Goal: Information Seeking & Learning: Learn about a topic

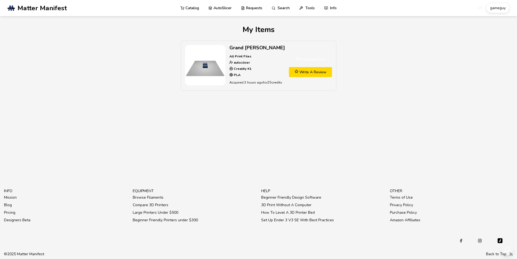
click at [206, 62] on img at bounding box center [205, 65] width 40 height 40
click at [190, 11] on link "Catalog" at bounding box center [189, 8] width 19 height 16
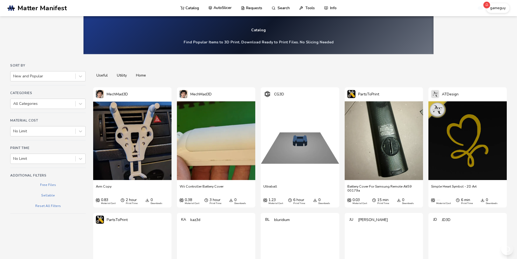
click at [229, 7] on link "AutoSlicer" at bounding box center [219, 8] width 23 height 16
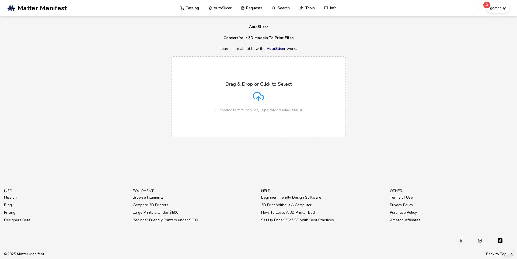
scroll to position [20, 0]
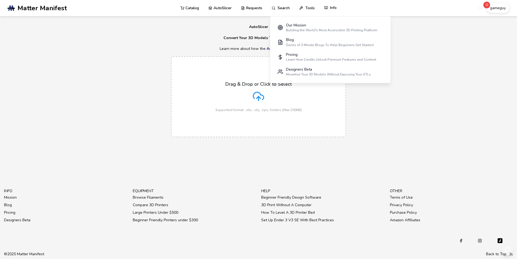
click at [337, 9] on link "Info" at bounding box center [330, 8] width 13 height 16
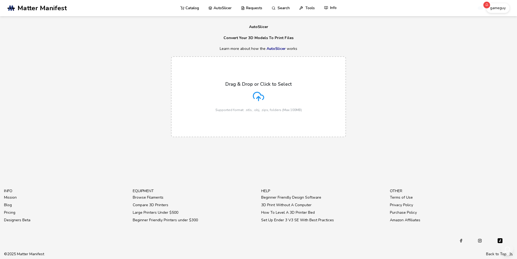
click at [337, 9] on link "Info" at bounding box center [330, 8] width 13 height 16
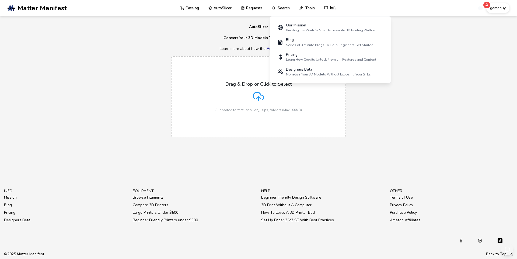
click at [337, 8] on link "Info" at bounding box center [330, 8] width 13 height 16
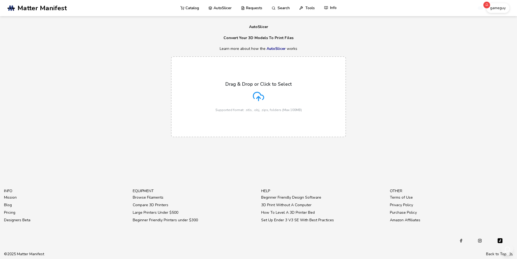
click at [337, 9] on link "Info" at bounding box center [330, 8] width 13 height 16
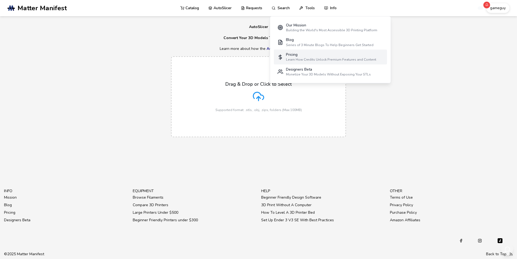
click at [333, 57] on div "Pricing" at bounding box center [331, 54] width 90 height 4
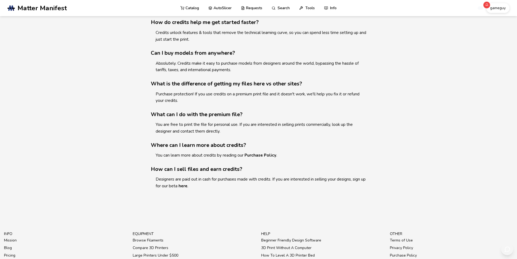
scroll to position [315, 0]
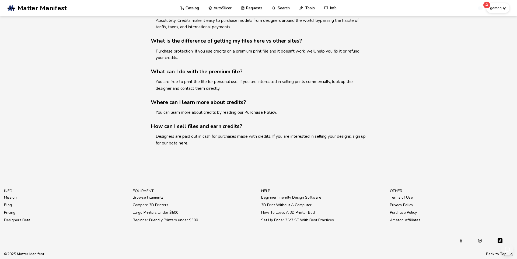
scroll to position [360, 0]
click at [245, 10] on icon at bounding box center [243, 8] width 4 height 4
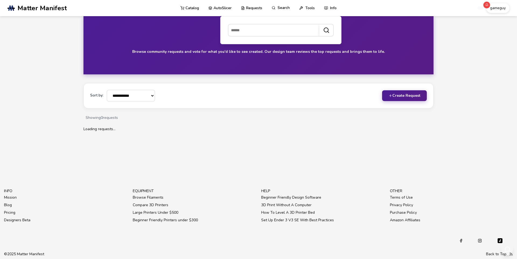
scroll to position [360, 0]
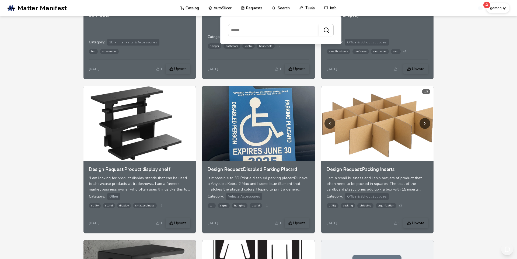
click at [315, 9] on link "Tools" at bounding box center [307, 8] width 16 height 16
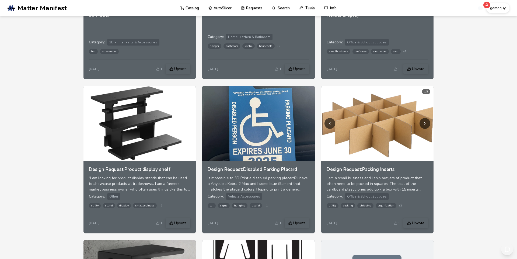
click at [315, 9] on link "Tools" at bounding box center [307, 8] width 16 height 16
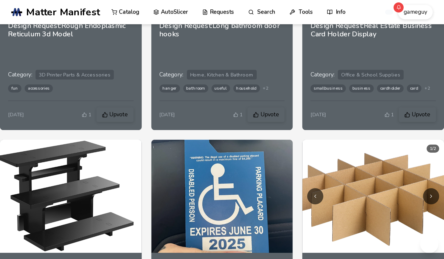
scroll to position [353, 0]
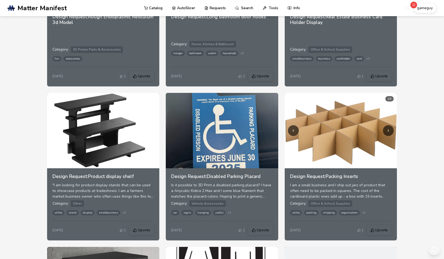
click at [64, 5] on span "Matter Manifest" at bounding box center [41, 8] width 49 height 8
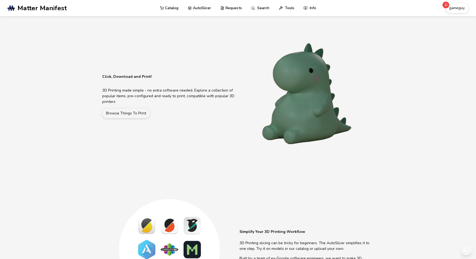
click at [447, 6] on icon at bounding box center [445, 4] width 3 height 3
click at [447, 6] on icon at bounding box center [446, 4] width 2 height 2
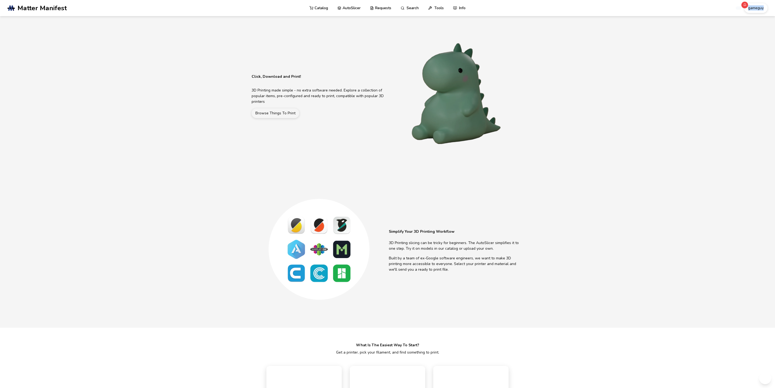
click at [516, 13] on html ".cls-1, .cls-2, .cls-3 { stroke-width: 0px; } .cls-2 { fill: #1d1e56; } .cls-3 …" at bounding box center [387, 194] width 775 height 388
click at [360, 13] on link "AutoSlicer" at bounding box center [348, 8] width 23 height 16
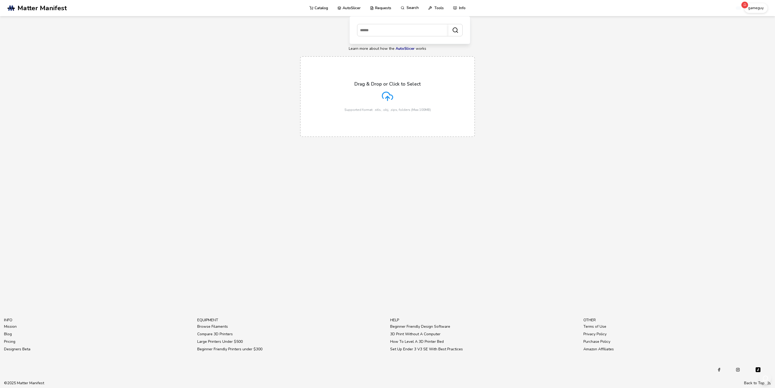
click at [419, 7] on link "Search" at bounding box center [410, 8] width 18 height 16
click at [419, 9] on link "Search" at bounding box center [410, 8] width 18 height 16
click at [432, 28] on input at bounding box center [401, 30] width 88 height 10
click at [516, 102] on div "Drag & Drop or Click to Select Supported format: .stls, .obj, .zips, folders (M…" at bounding box center [387, 96] width 775 height 91
click at [436, 72] on div "Designers Beta" at bounding box center [457, 69] width 85 height 4
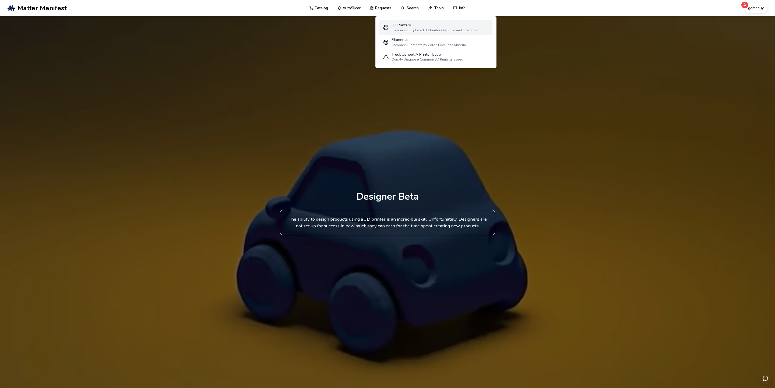
click at [449, 27] on div "3D Printers" at bounding box center [434, 25] width 85 height 4
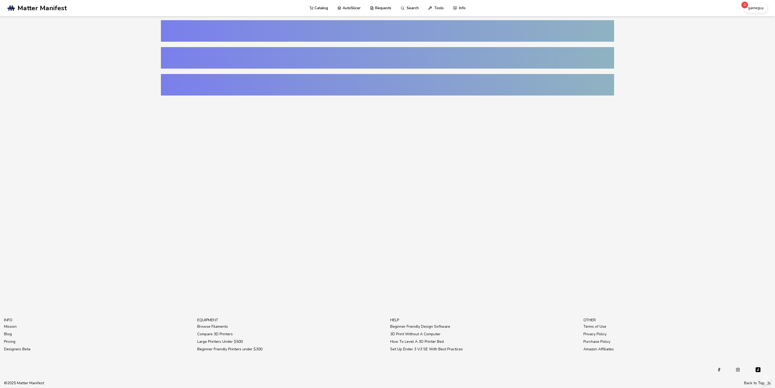
select select "**********"
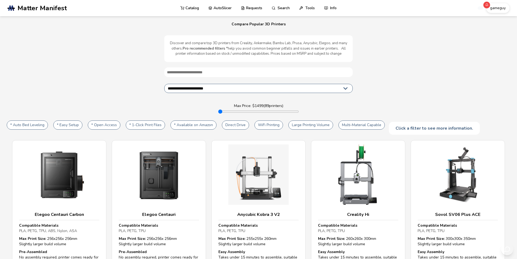
scroll to position [2, 0]
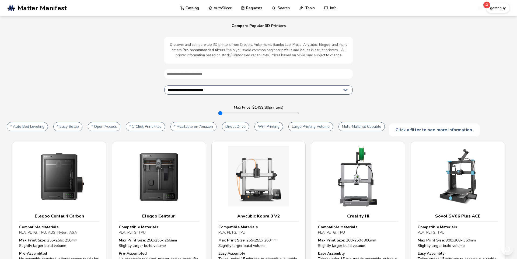
click at [263, 115] on input "range" at bounding box center [258, 113] width 81 height 4
click at [240, 115] on input "range" at bounding box center [258, 113] width 81 height 4
type input "***"
click at [230, 115] on input "range" at bounding box center [258, 113] width 81 height 4
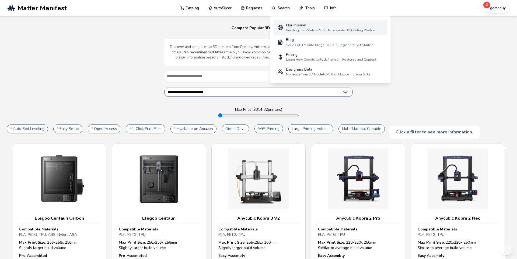
click at [306, 27] on div "Our Mission" at bounding box center [331, 25] width 91 height 4
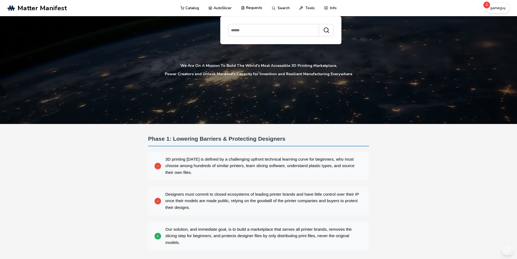
click at [259, 8] on link "Requests" at bounding box center [251, 8] width 21 height 16
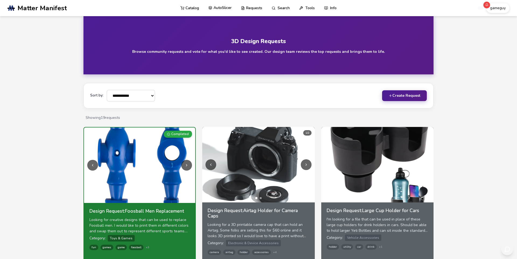
click at [231, 8] on link "AutoSlicer" at bounding box center [219, 8] width 23 height 16
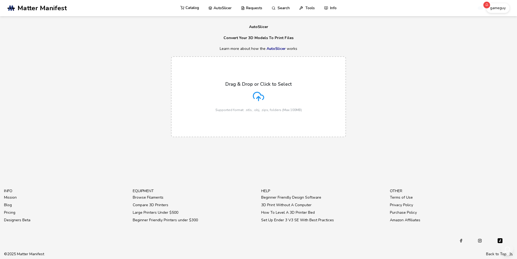
click at [199, 6] on link "Catalog" at bounding box center [189, 8] width 19 height 16
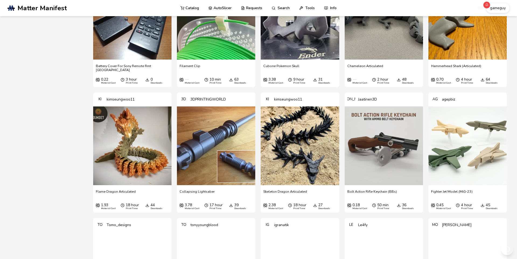
scroll to position [279, 0]
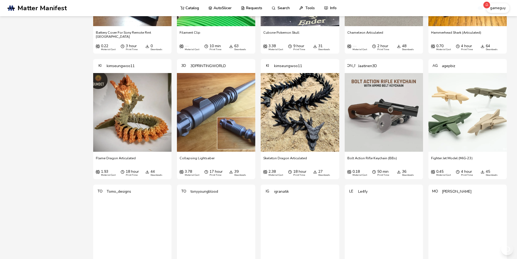
click at [384, 164] on span "Bolt Action Rifle Keychain (BBs)" at bounding box center [372, 160] width 50 height 8
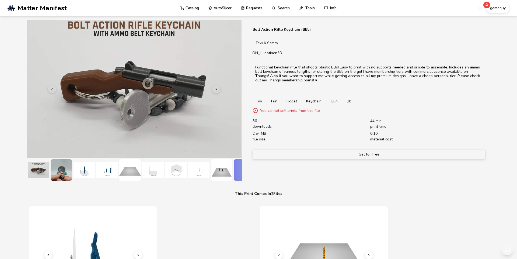
click at [51, 179] on img at bounding box center [62, 170] width 22 height 22
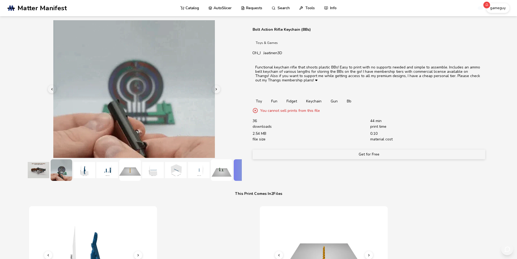
click at [73, 179] on img at bounding box center [84, 170] width 22 height 22
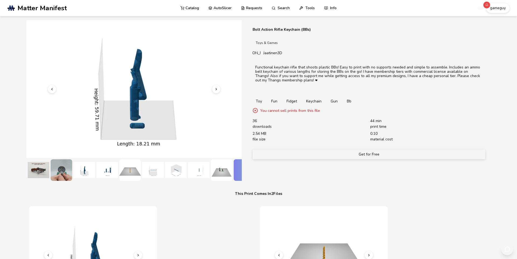
click at [75, 175] on img at bounding box center [84, 170] width 22 height 22
click at [97, 175] on img at bounding box center [107, 170] width 22 height 22
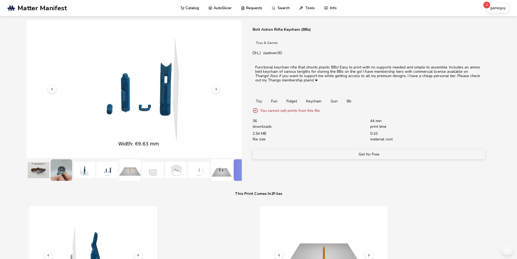
click at [211, 173] on img at bounding box center [222, 170] width 22 height 22
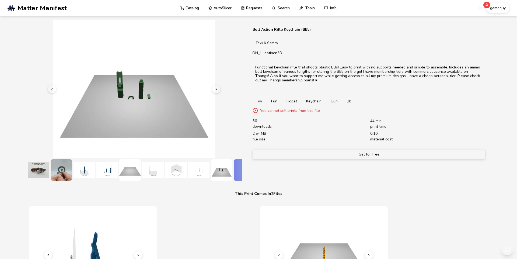
scroll to position [0, 15]
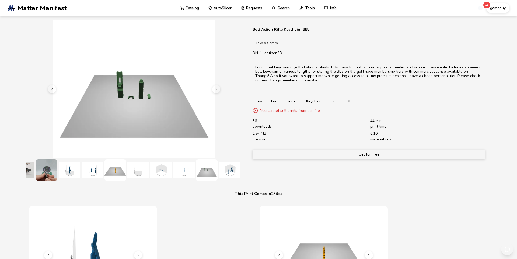
click at [219, 173] on img at bounding box center [230, 170] width 22 height 22
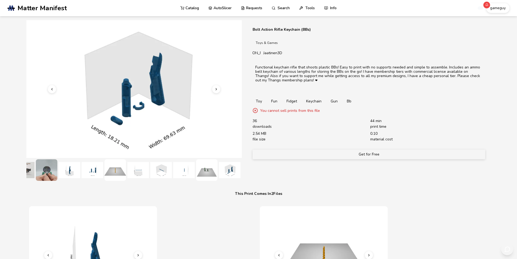
click at [219, 173] on img at bounding box center [230, 170] width 22 height 22
click at [43, 170] on img at bounding box center [47, 170] width 22 height 22
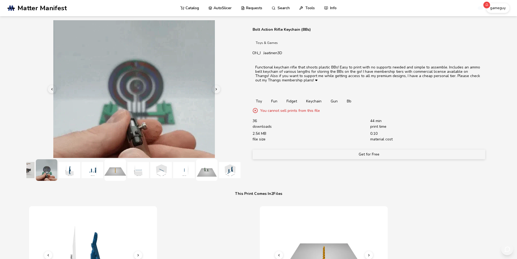
click at [20, 178] on img at bounding box center [24, 170] width 22 height 22
